Goal: Find specific page/section: Find specific page/section

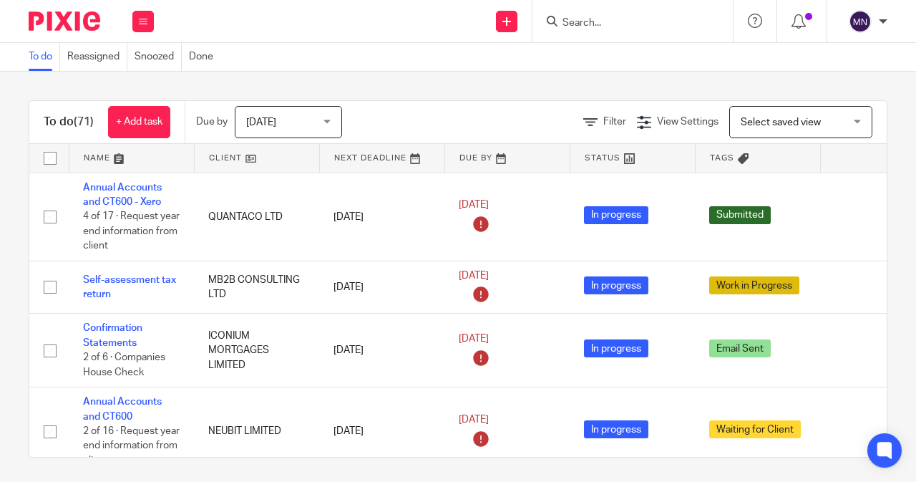
click at [278, 127] on span "[DATE]" at bounding box center [284, 122] width 76 height 30
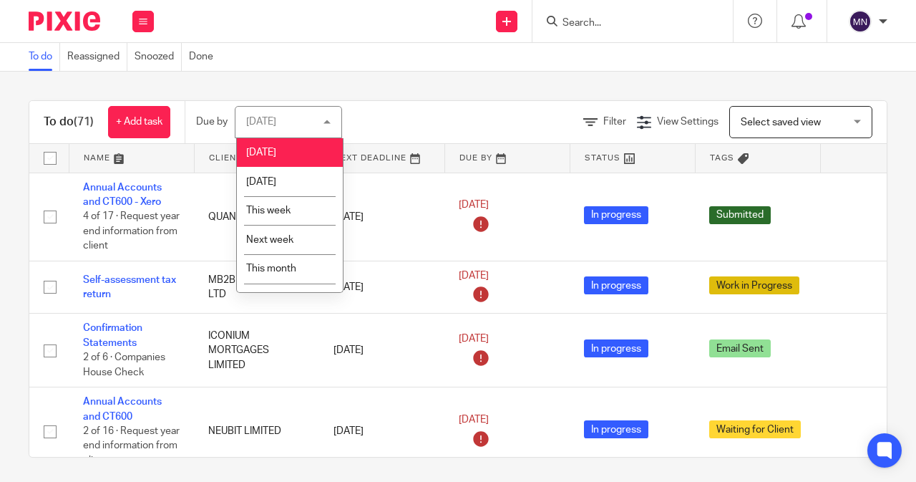
click at [447, 130] on div "Filter View Settings View Settings Manage saved views Select saved view Select …" at bounding box center [627, 122] width 520 height 32
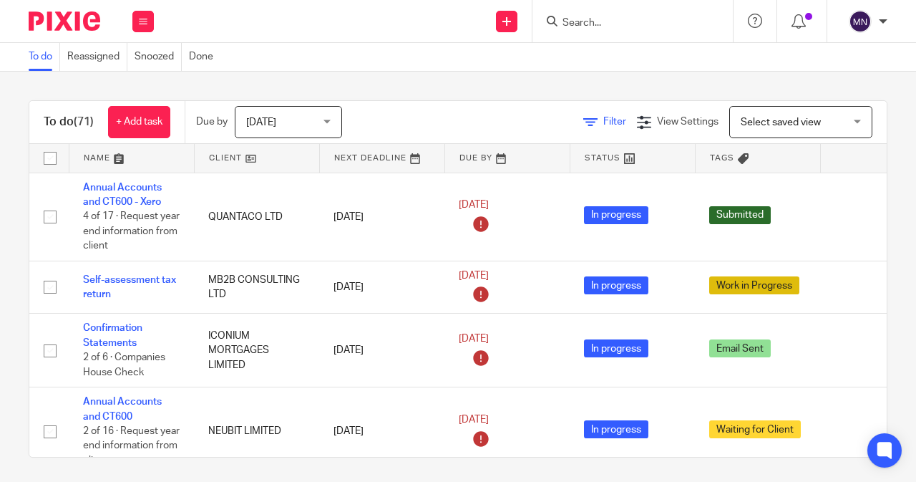
click at [603, 126] on span "Filter" at bounding box center [614, 122] width 23 height 10
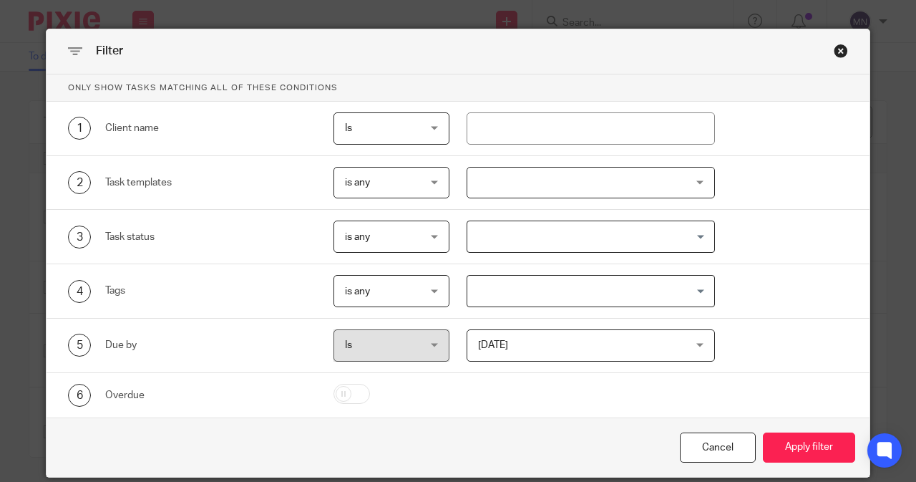
click at [550, 178] on div at bounding box center [591, 183] width 249 height 32
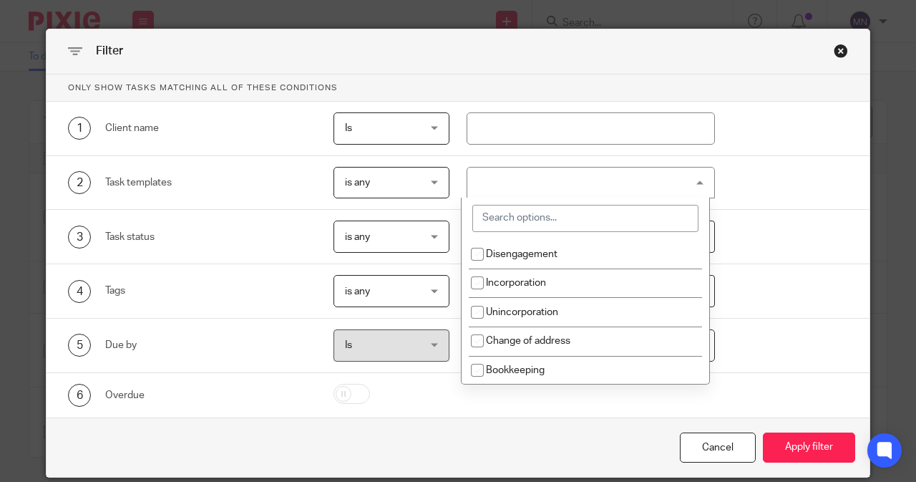
click at [524, 213] on input "search" at bounding box center [585, 218] width 226 height 27
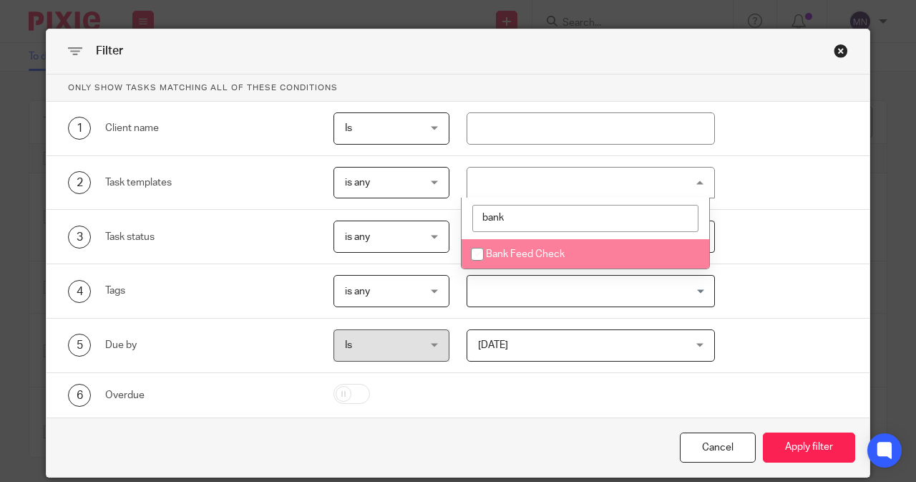
type input "bank"
click at [555, 244] on li "Bank Feed Check" at bounding box center [586, 253] width 248 height 29
checkbox input "true"
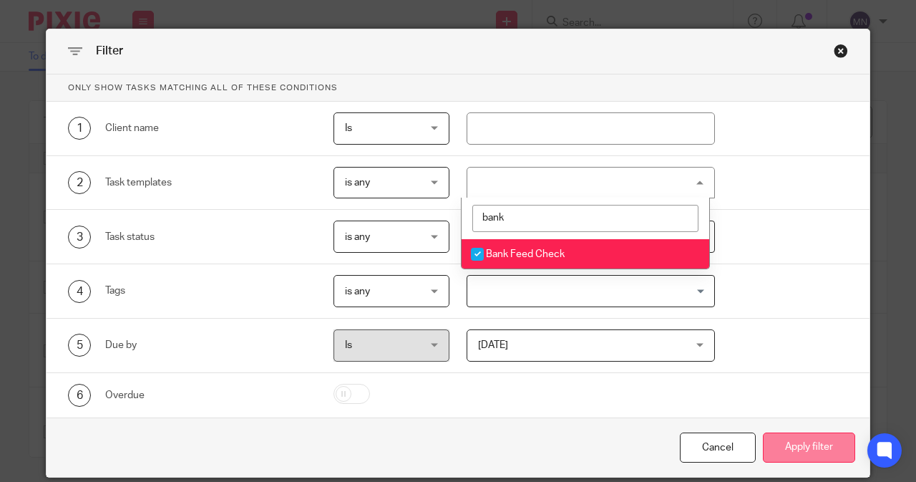
click at [823, 447] on button "Apply filter" at bounding box center [809, 447] width 92 height 31
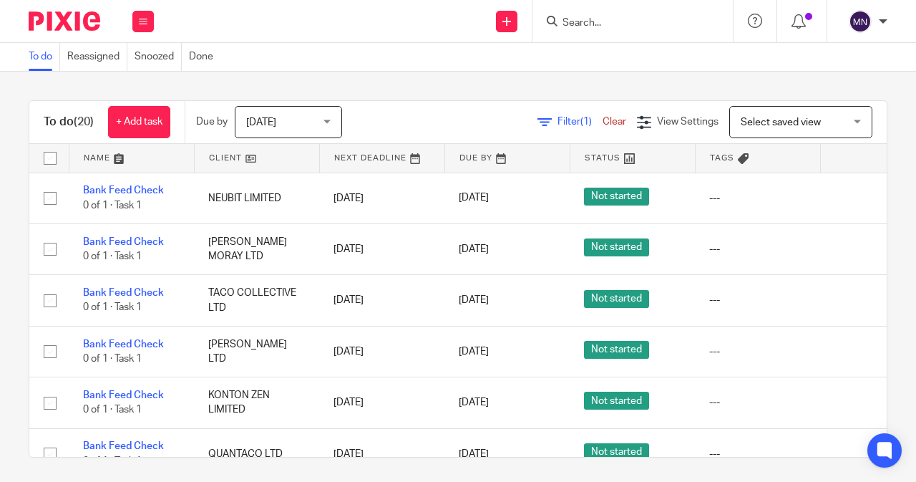
click at [53, 158] on input "checkbox" at bounding box center [49, 158] width 27 height 27
checkbox input "true"
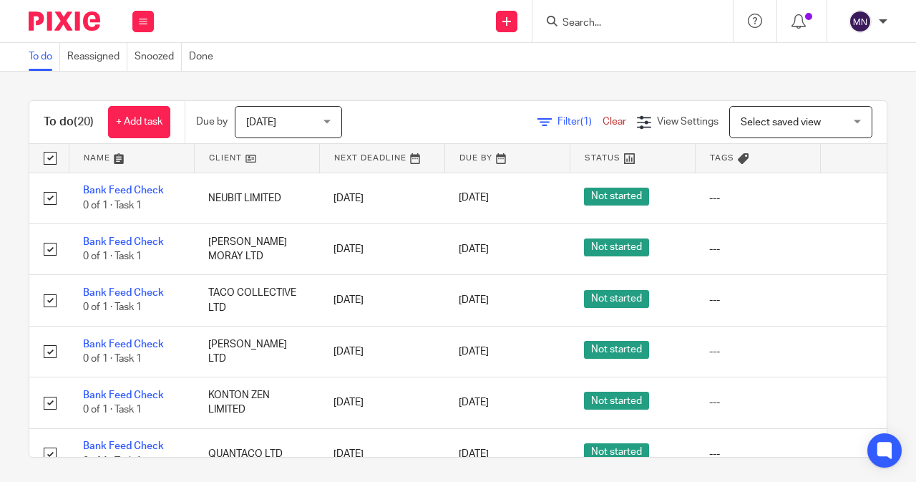
checkbox input "true"
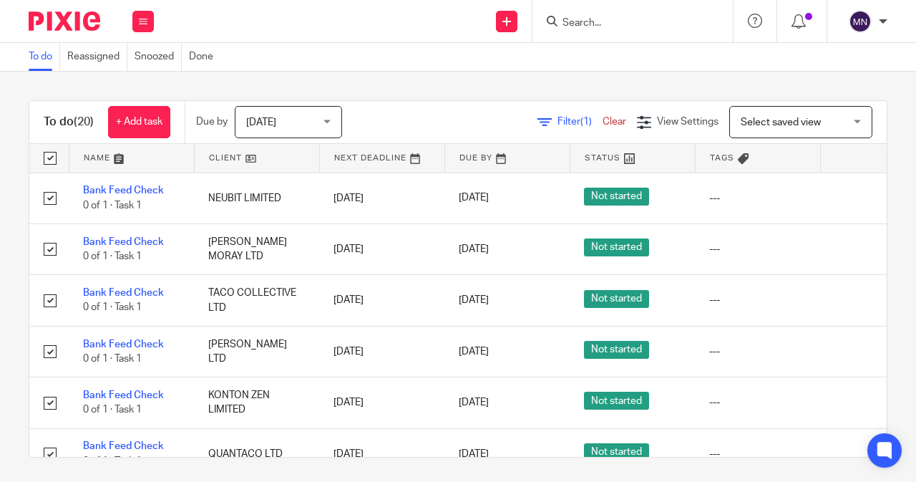
checkbox input "true"
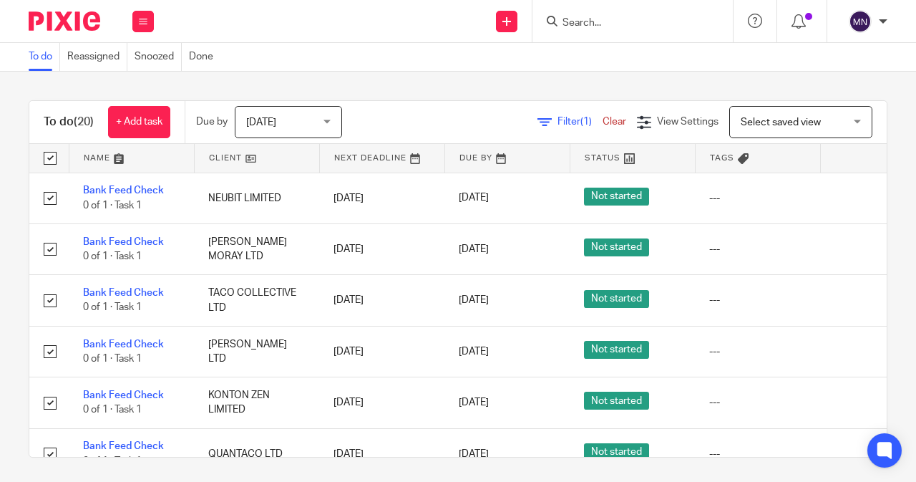
checkbox input "true"
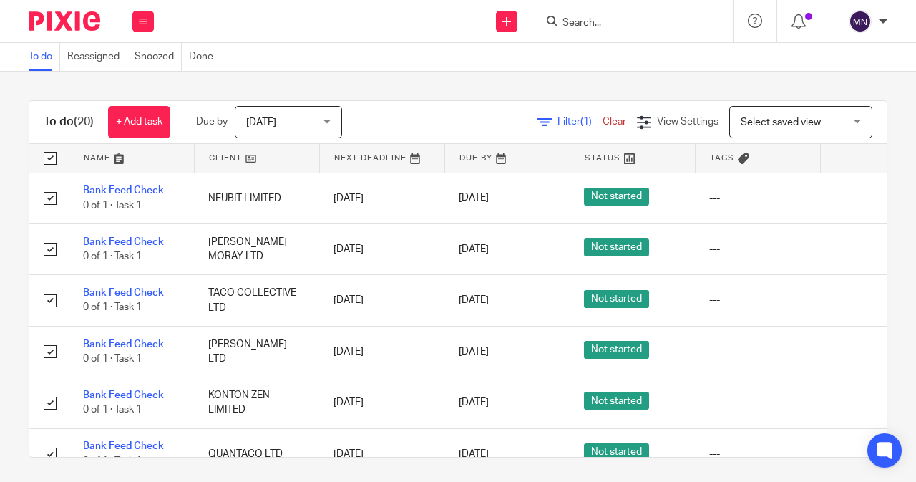
checkbox input "true"
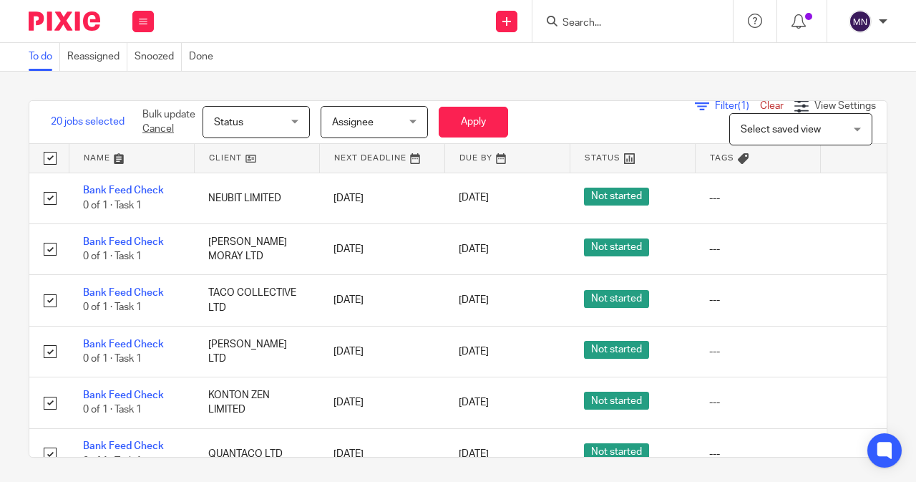
click at [217, 126] on span "Status" at bounding box center [228, 122] width 29 height 10
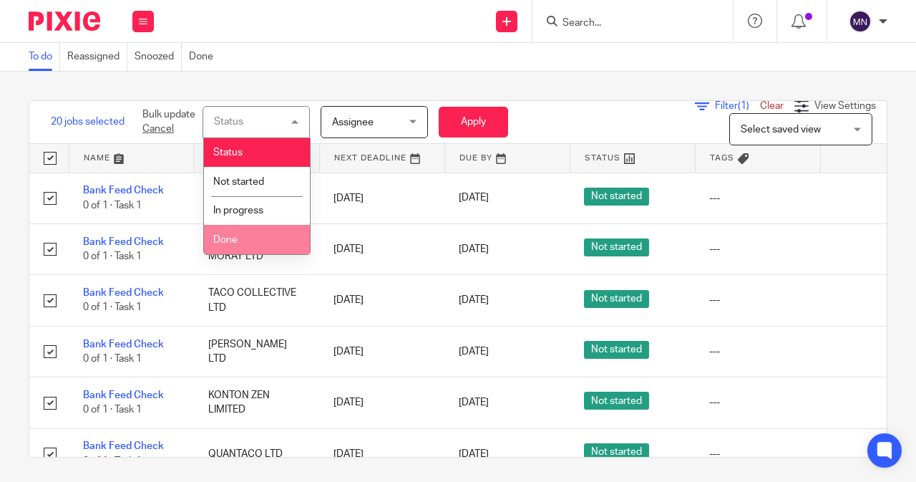
click at [245, 248] on li "Done" at bounding box center [257, 239] width 106 height 29
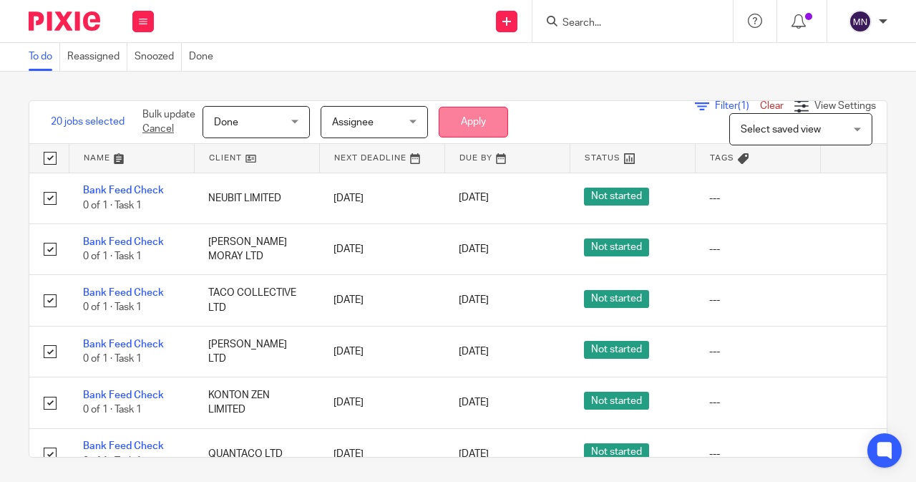
click at [482, 125] on button "Apply" at bounding box center [473, 122] width 69 height 31
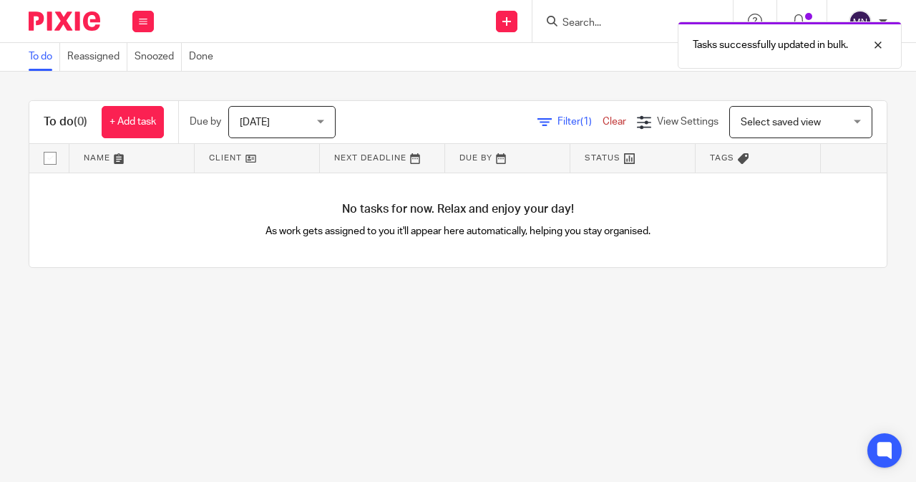
click at [603, 122] on link "Clear" at bounding box center [615, 122] width 24 height 10
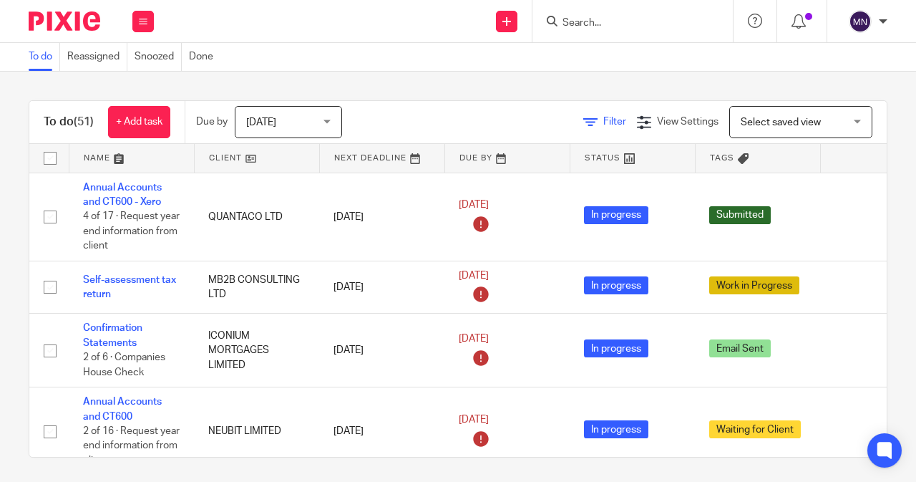
click at [583, 120] on icon at bounding box center [590, 122] width 14 height 14
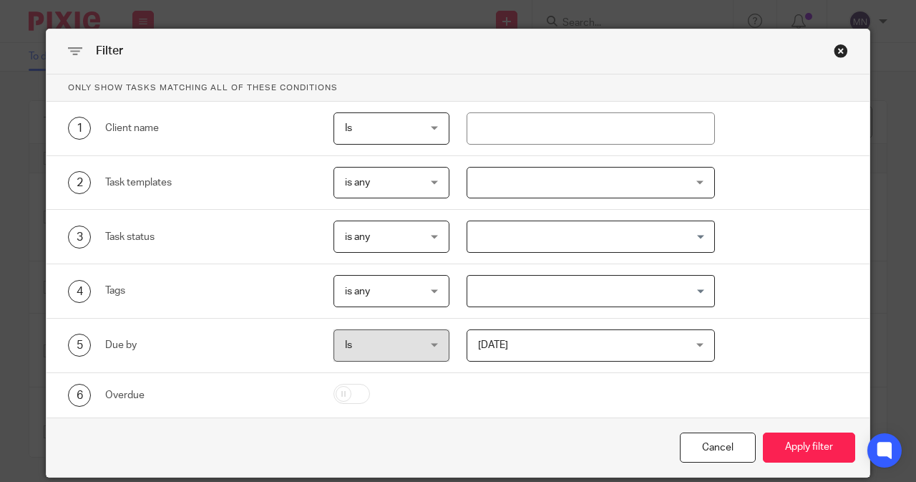
click at [487, 170] on div at bounding box center [591, 183] width 249 height 32
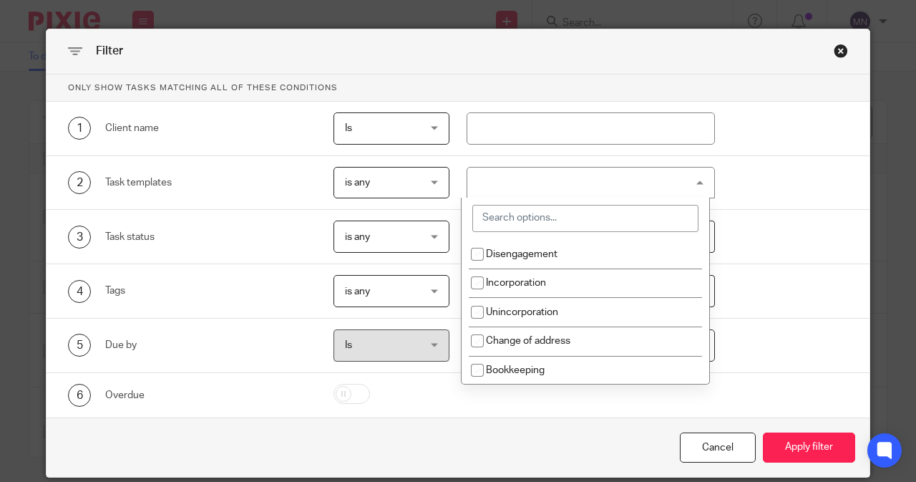
click at [515, 210] on input "search" at bounding box center [585, 218] width 226 height 27
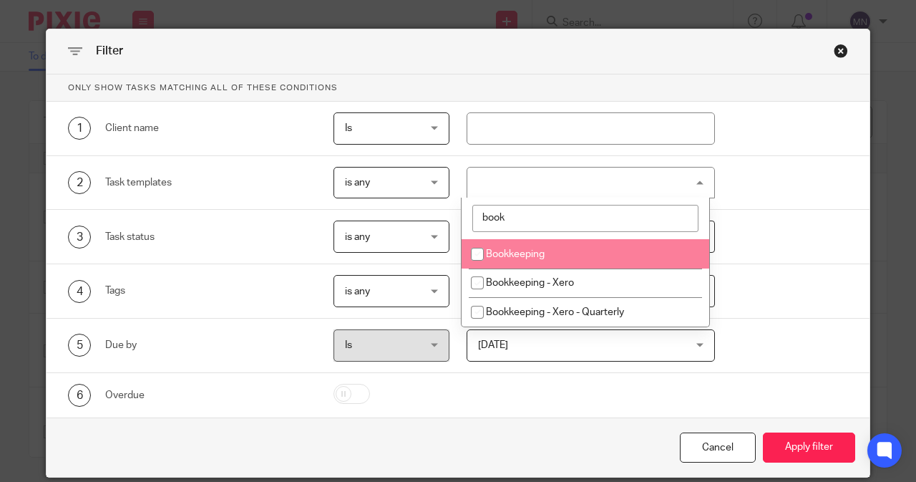
type input "book"
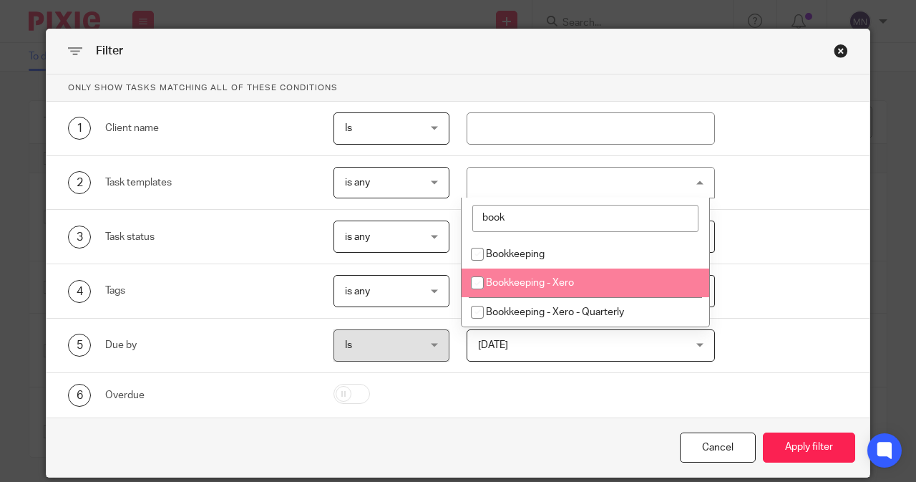
click at [540, 278] on span "Bookkeeping - Xero" at bounding box center [530, 283] width 88 height 10
checkbox input "true"
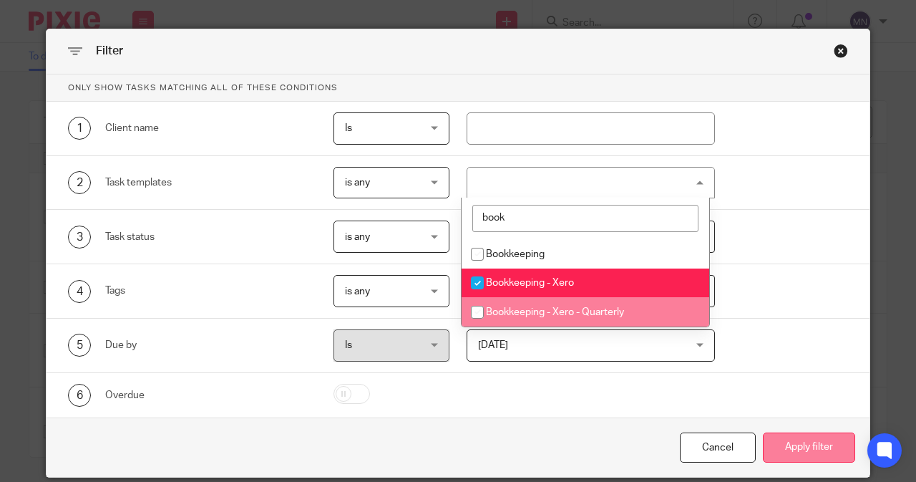
click at [819, 444] on button "Apply filter" at bounding box center [809, 447] width 92 height 31
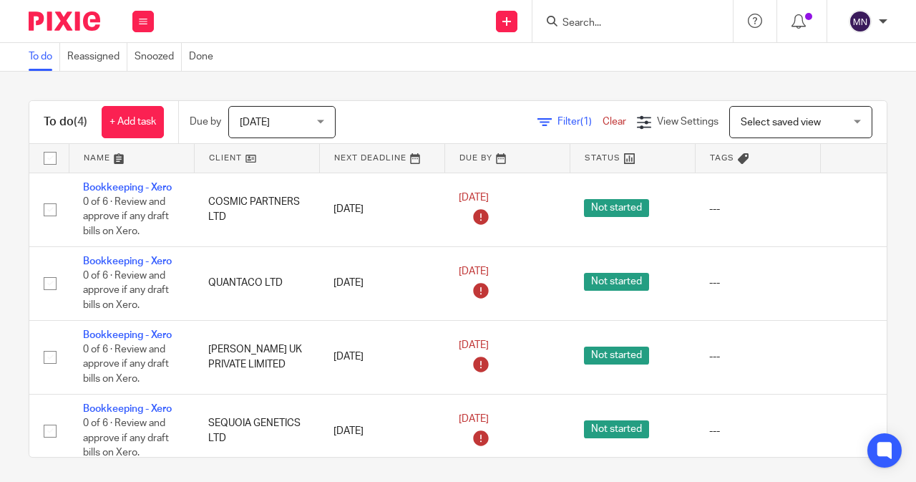
click at [43, 156] on input "checkbox" at bounding box center [49, 158] width 27 height 27
checkbox input "true"
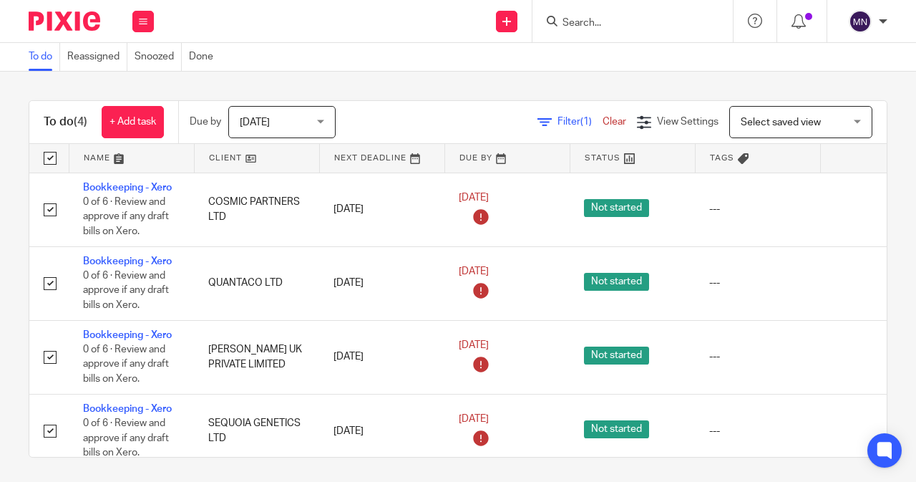
checkbox input "true"
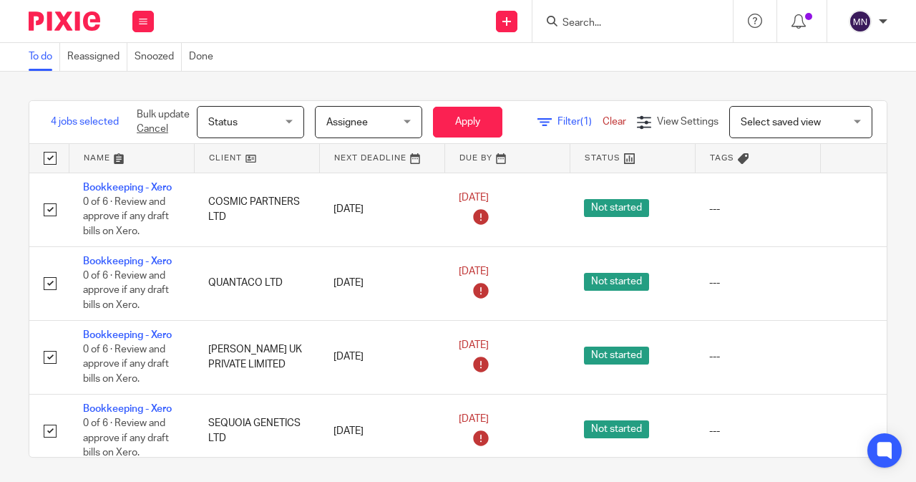
click at [260, 117] on span "Status" at bounding box center [246, 122] width 76 height 30
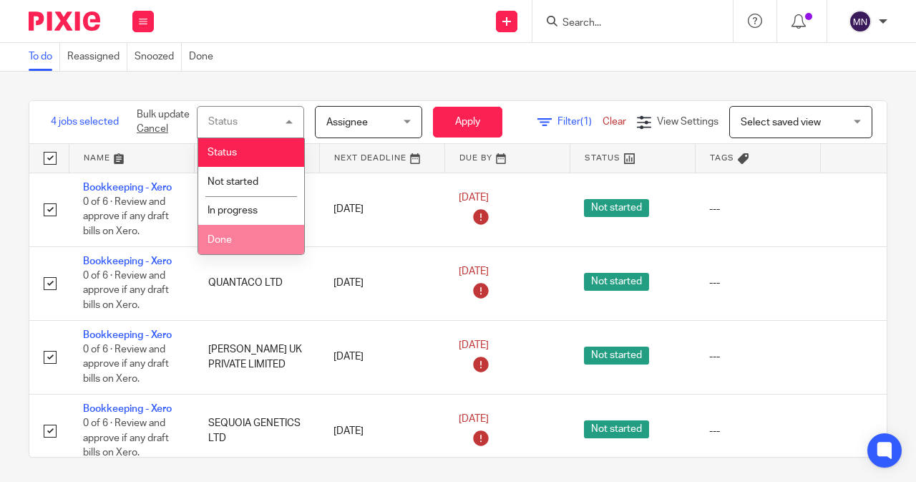
click at [270, 233] on li "Done" at bounding box center [251, 239] width 106 height 29
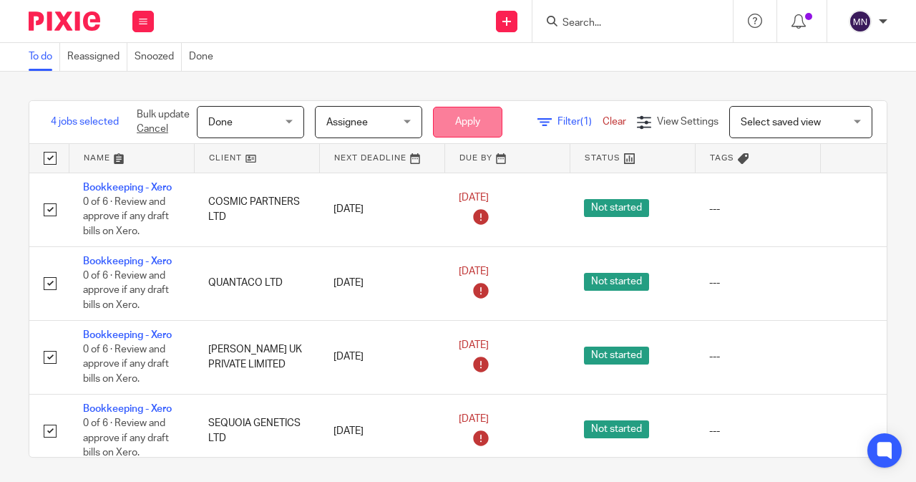
click at [461, 125] on button "Apply" at bounding box center [467, 122] width 69 height 31
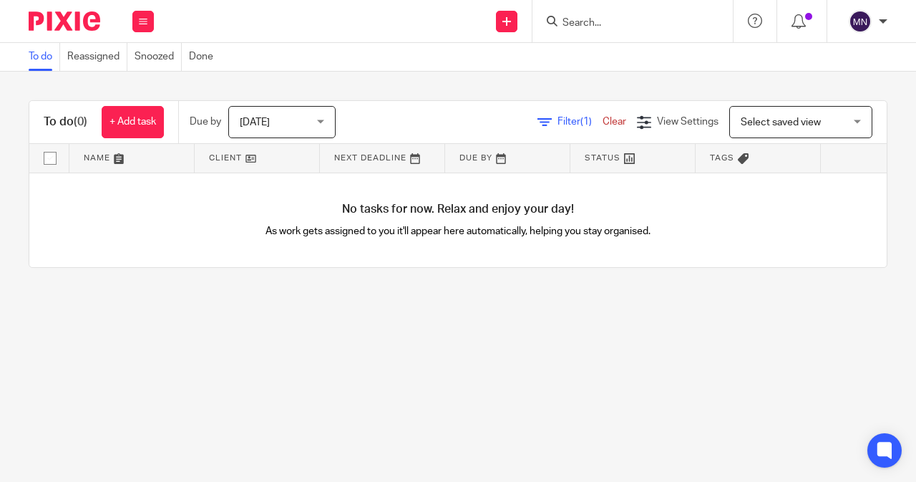
drag, startPoint x: 589, startPoint y: 124, endPoint x: 585, endPoint y: 133, distance: 10.2
click at [603, 124] on link "Clear" at bounding box center [615, 122] width 24 height 10
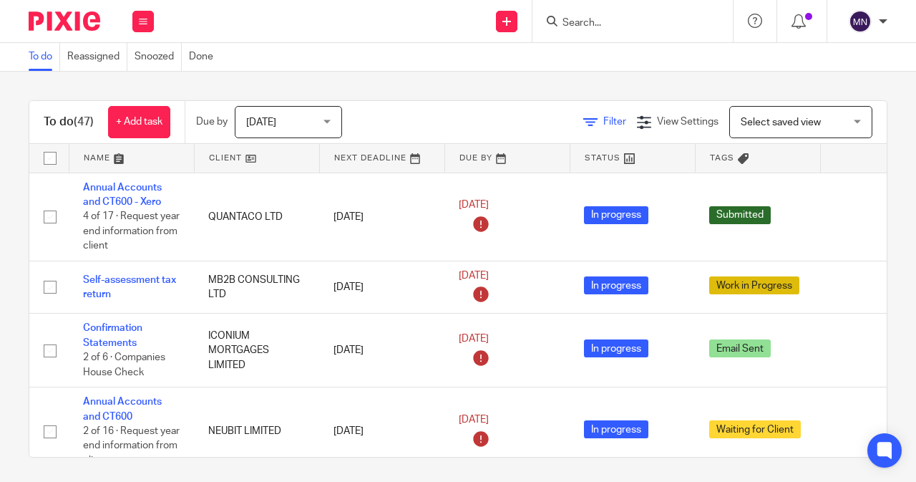
click at [603, 124] on span "Filter" at bounding box center [614, 122] width 23 height 10
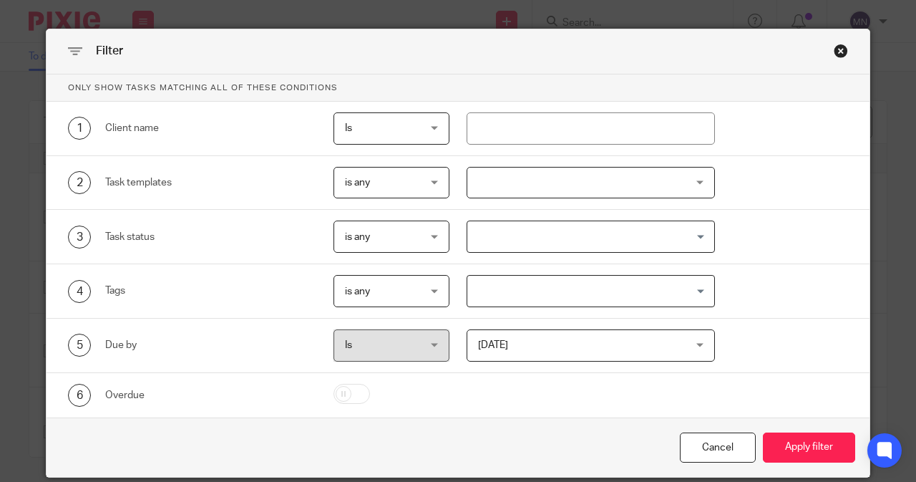
click at [482, 181] on div at bounding box center [591, 183] width 249 height 32
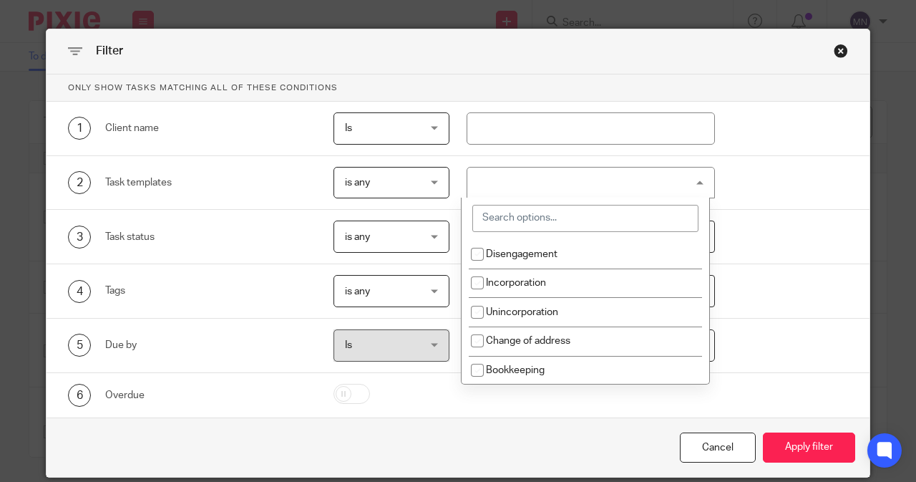
click at [504, 229] on input "search" at bounding box center [585, 218] width 226 height 27
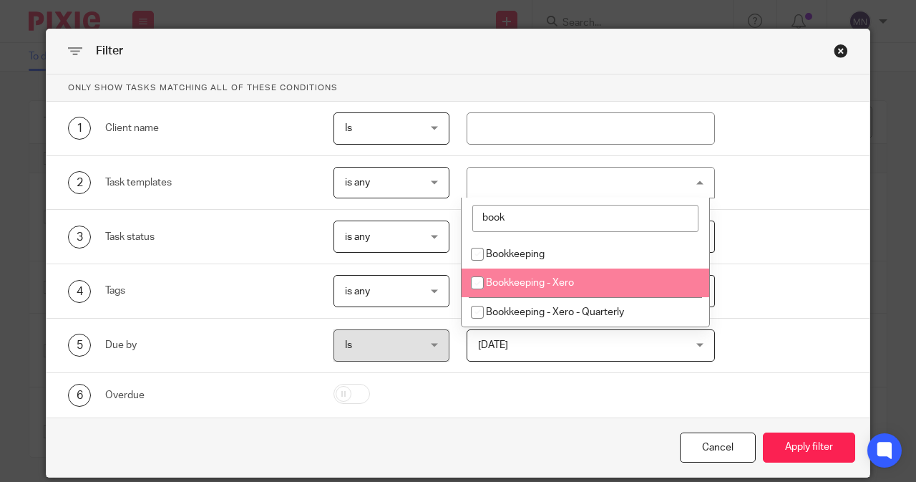
type input "book"
click at [540, 276] on li "Bookkeeping - Xero" at bounding box center [586, 282] width 248 height 29
checkbox input "true"
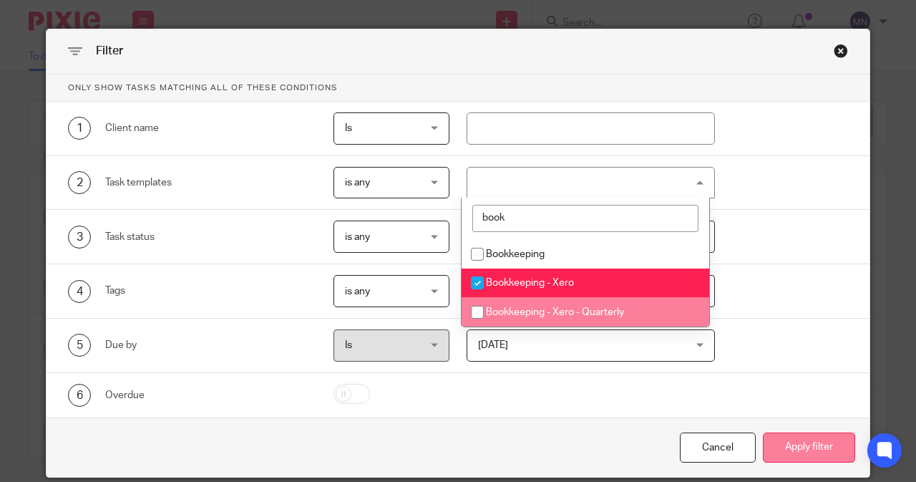
click at [807, 439] on button "Apply filter" at bounding box center [809, 447] width 92 height 31
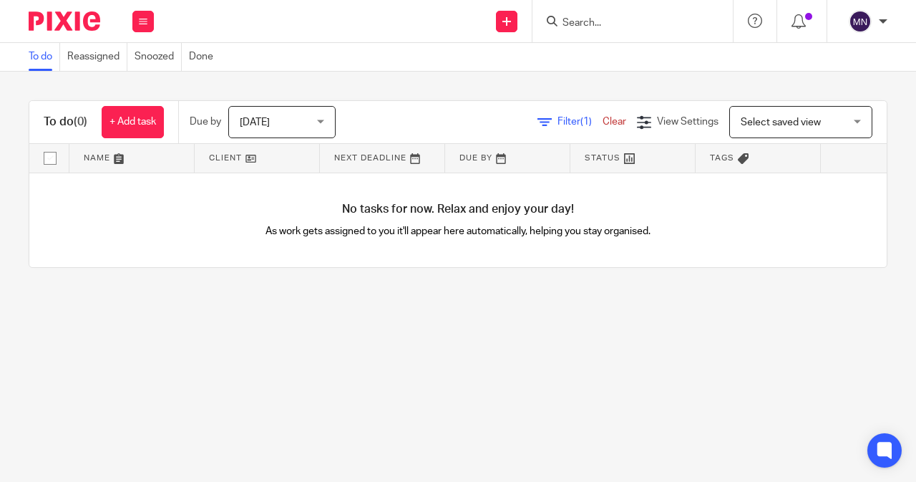
click at [603, 117] on link "Clear" at bounding box center [615, 122] width 24 height 10
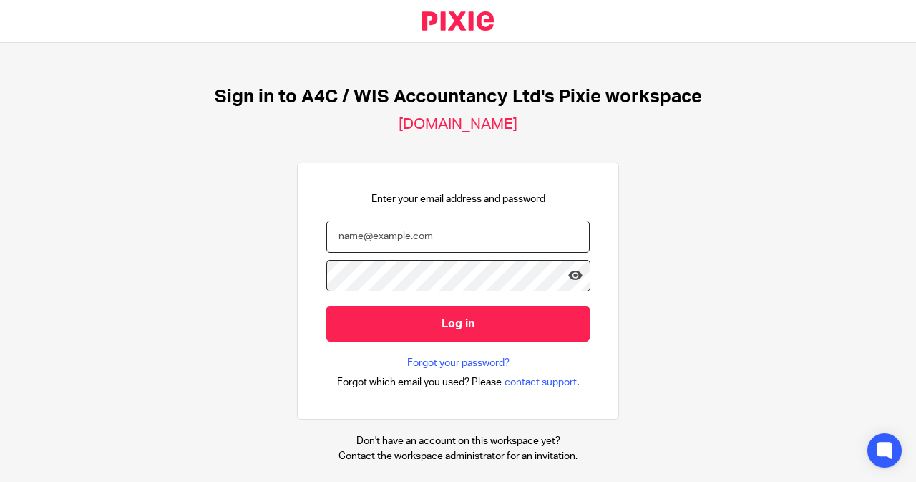
click at [333, 245] on input "email" at bounding box center [457, 236] width 263 height 32
type input "[EMAIL_ADDRESS][DOMAIN_NAME]"
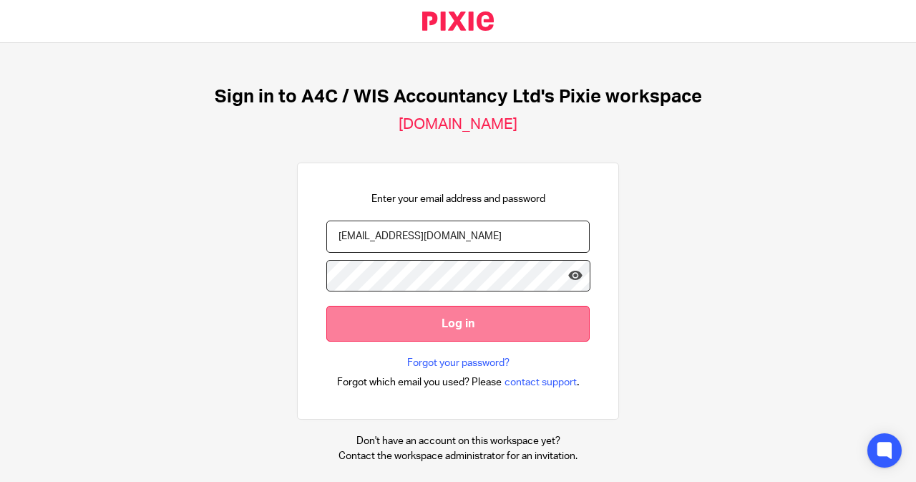
click at [455, 311] on input "Log in" at bounding box center [457, 323] width 263 height 35
